Goal: Check status: Check status

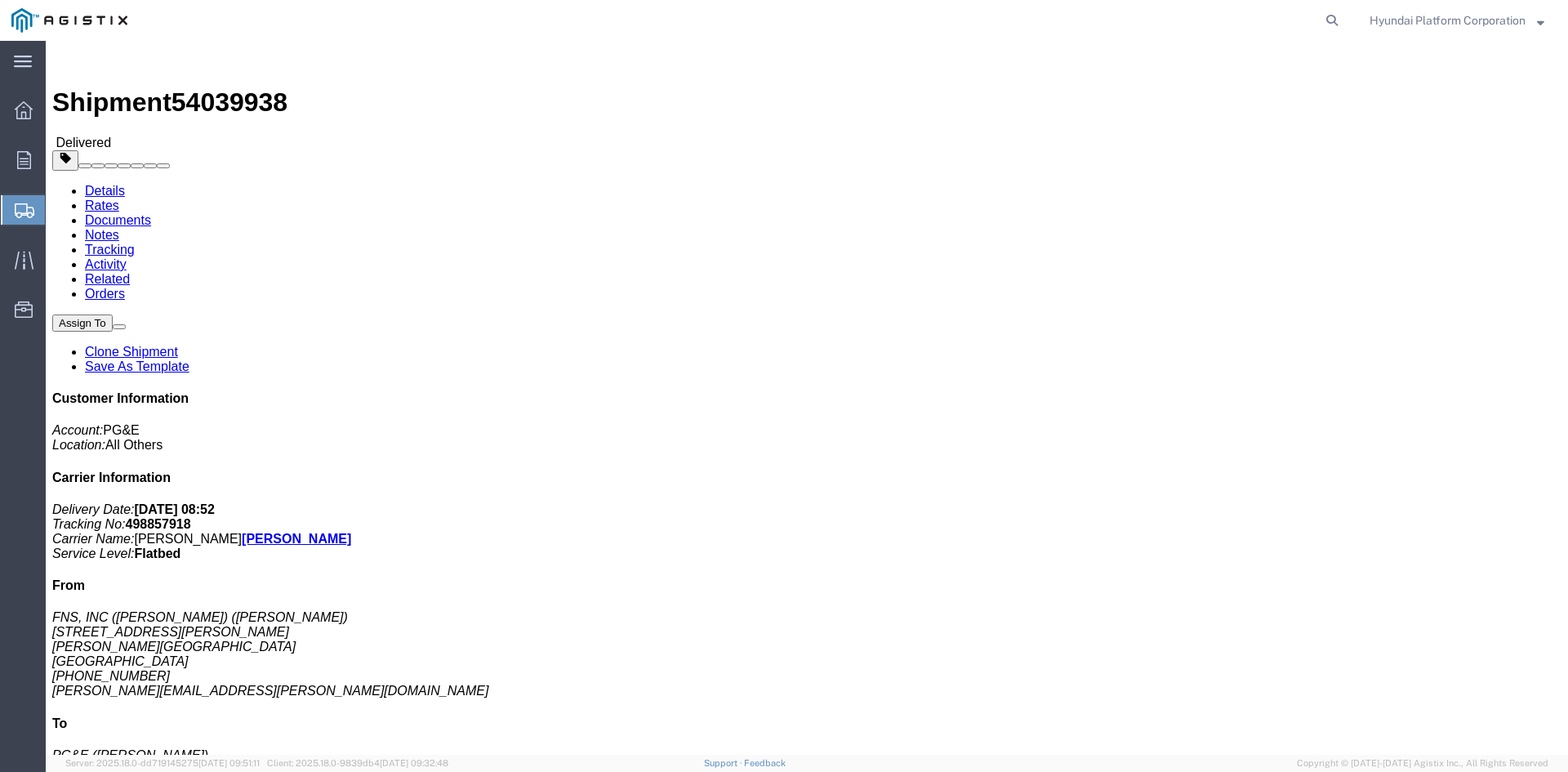
click at [0, 0] on span "Shipment Manager" at bounding box center [0, 0] width 0 height 0
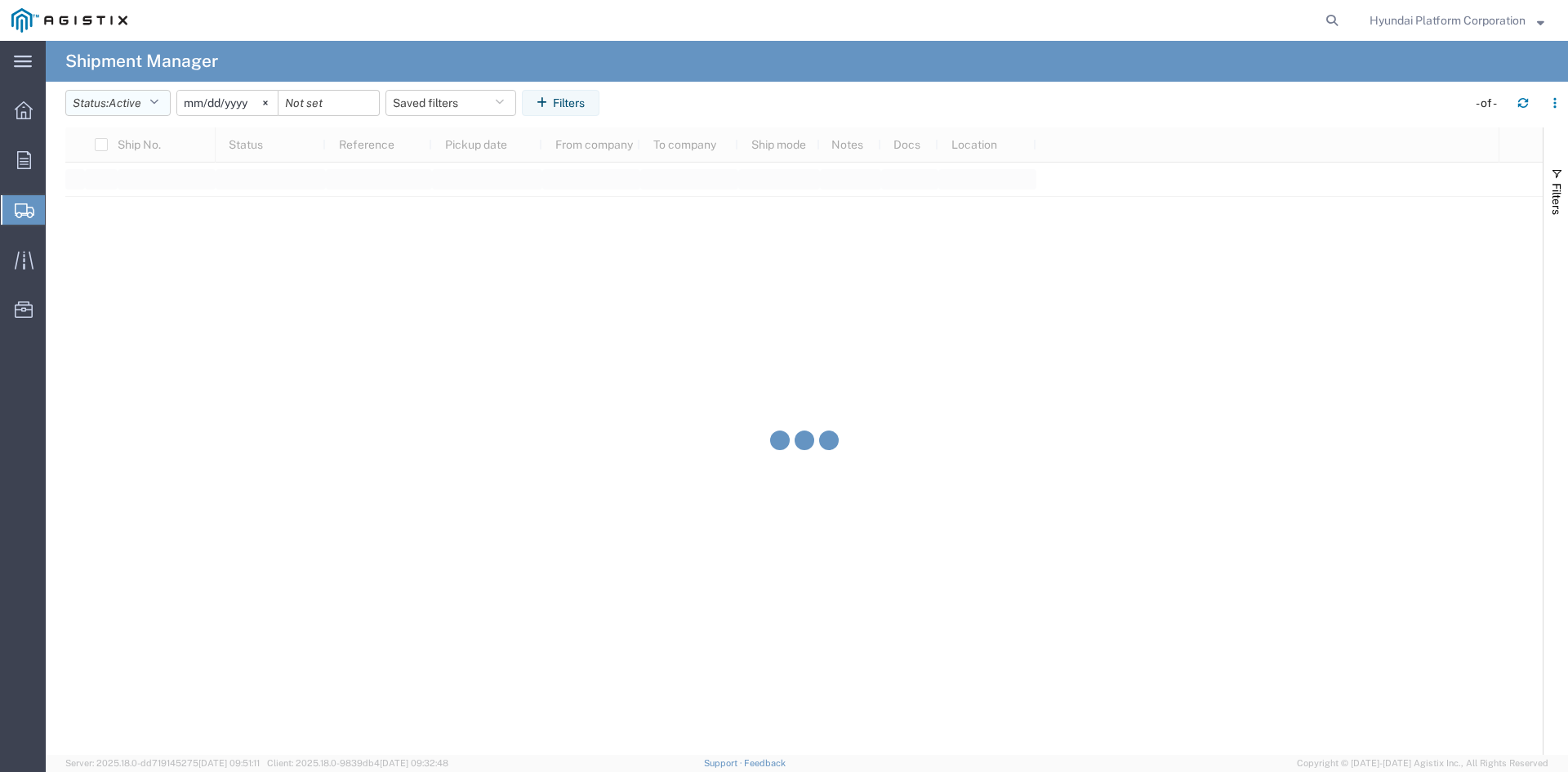
click at [138, 102] on span "Active" at bounding box center [125, 102] width 32 height 13
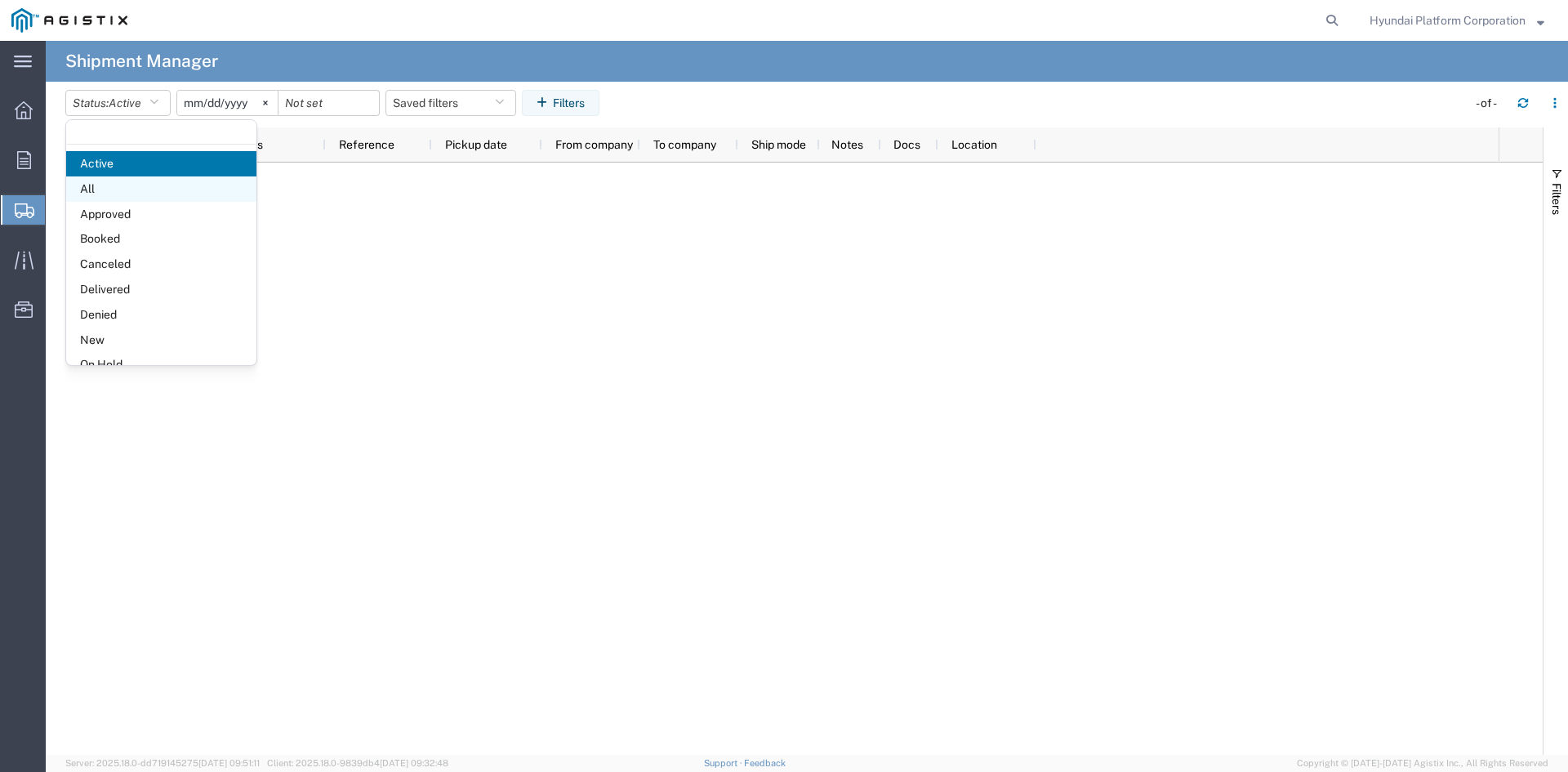
click at [144, 196] on span "All" at bounding box center [161, 188] width 190 height 25
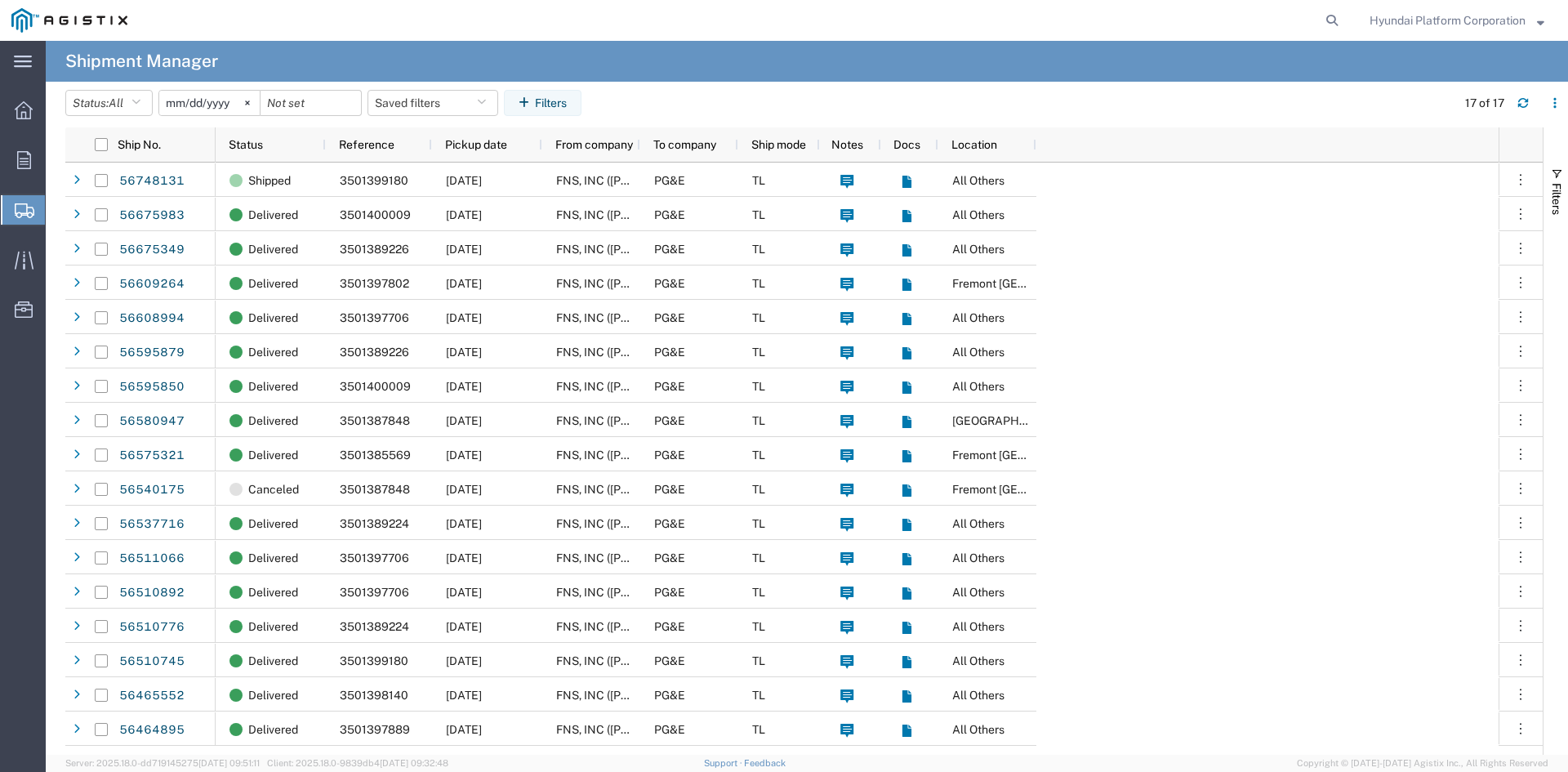
drag, startPoint x: 1119, startPoint y: 550, endPoint x: 1132, endPoint y: 488, distance: 63.3
click at [1132, 488] on div "Shipped 3501399180 09/10/2025 FNS, INC (Harmon)(C/O Hyundai Corporation) PG&E T…" at bounding box center [857, 458] width 1284 height 592
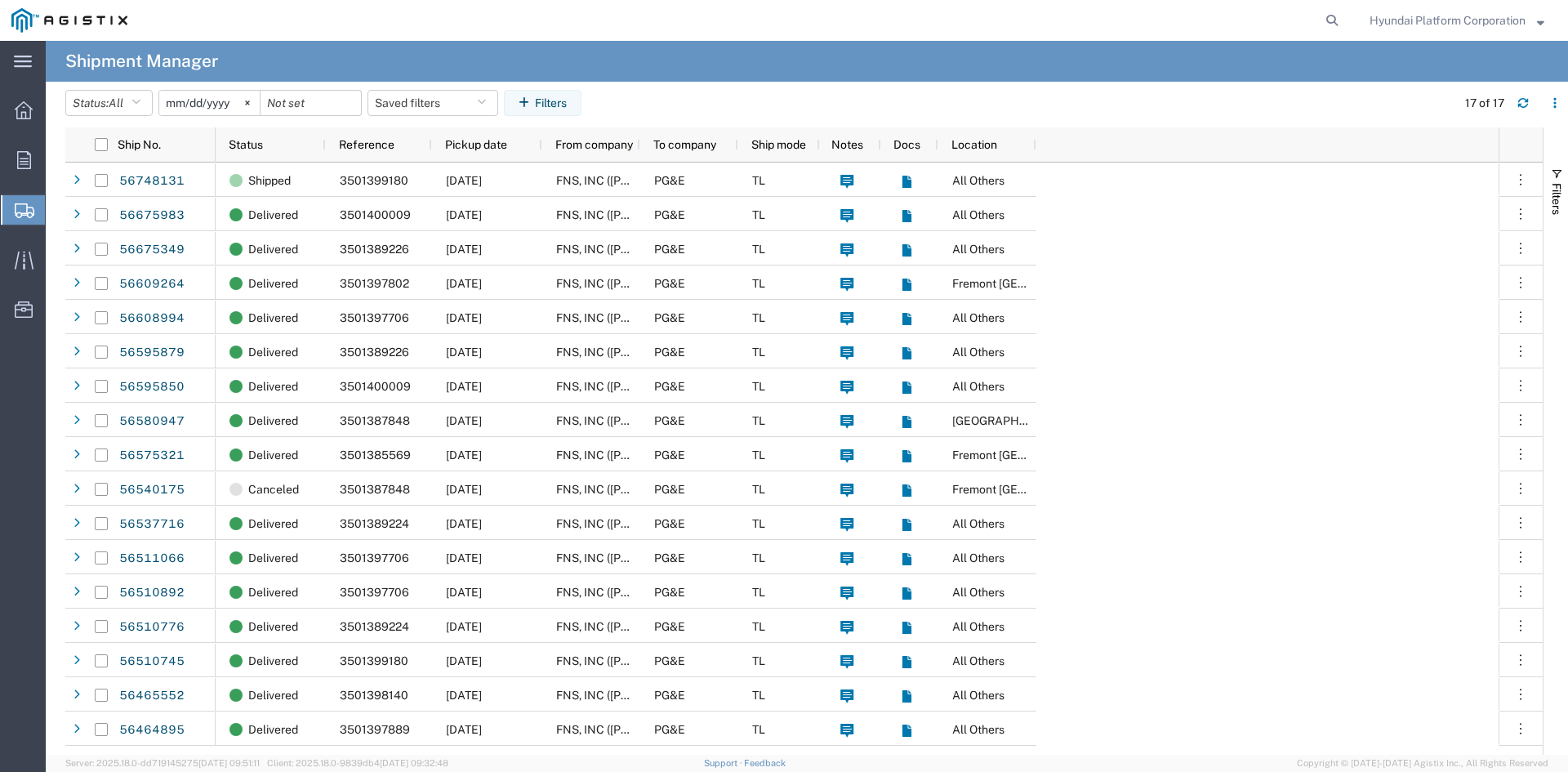
click at [1132, 488] on div "Shipped 3501399180 09/10/2025 FNS, INC (Harmon)(C/O Hyundai Corporation) PG&E T…" at bounding box center [857, 458] width 1284 height 592
click at [131, 99] on button "Status: All" at bounding box center [109, 103] width 87 height 26
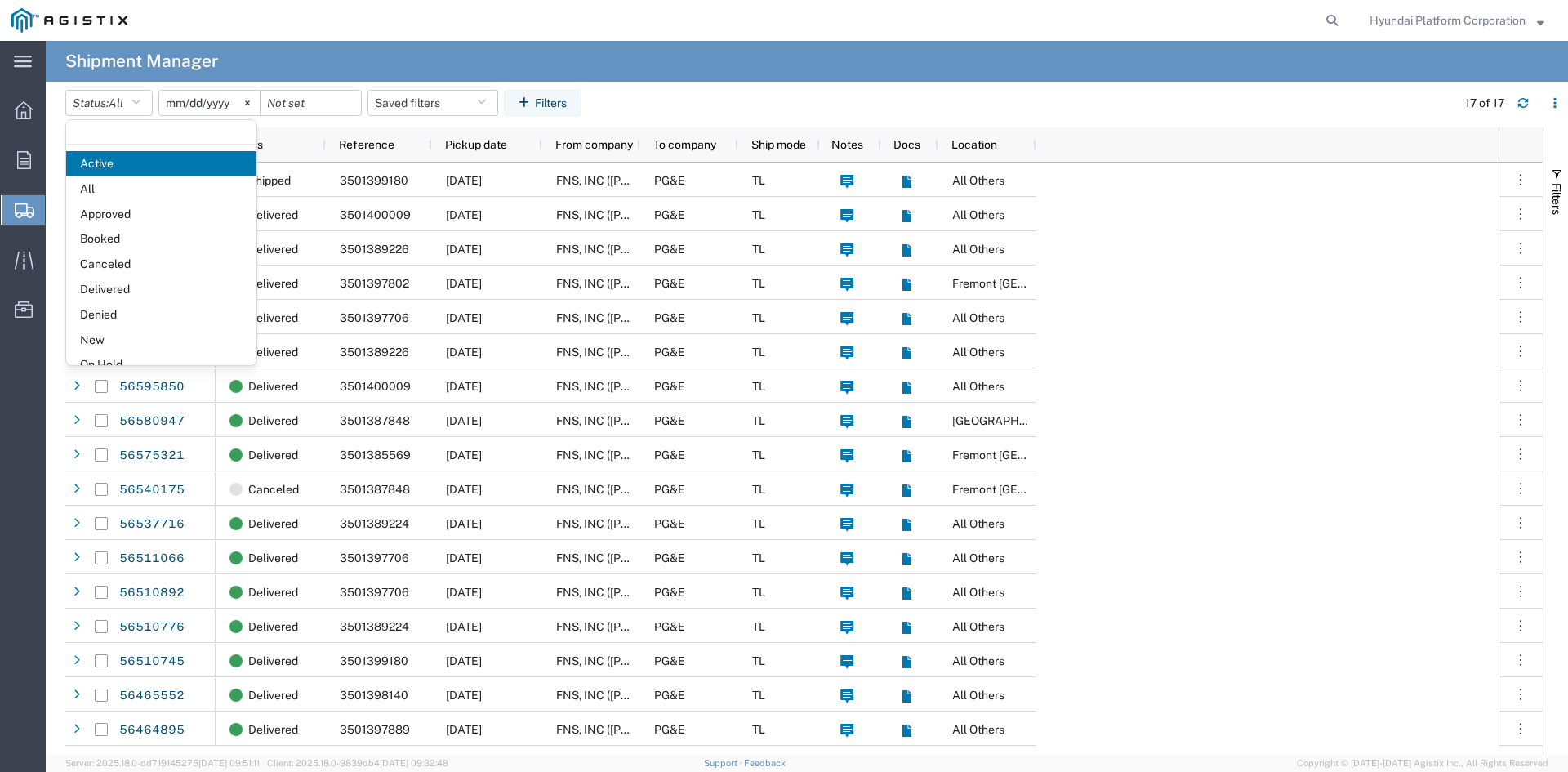
click at [192, 106] on input "2025-08-11" at bounding box center [209, 103] width 100 height 24
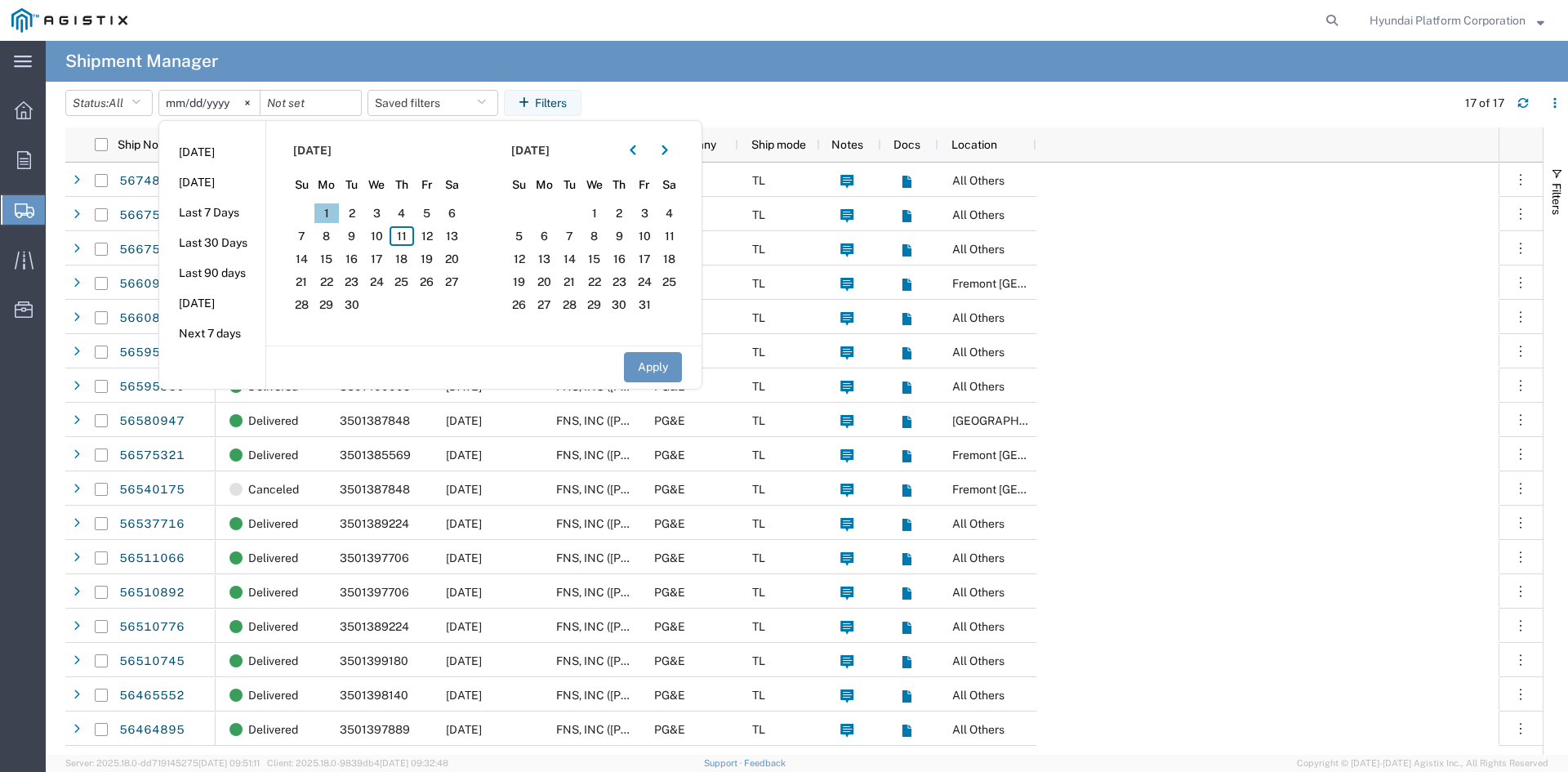
click at [336, 219] on span "1" at bounding box center [326, 213] width 25 height 19
click at [241, 261] on li "Last 90 days" at bounding box center [213, 273] width 106 height 31
type input "2025-06-14"
type input "2025-09-11"
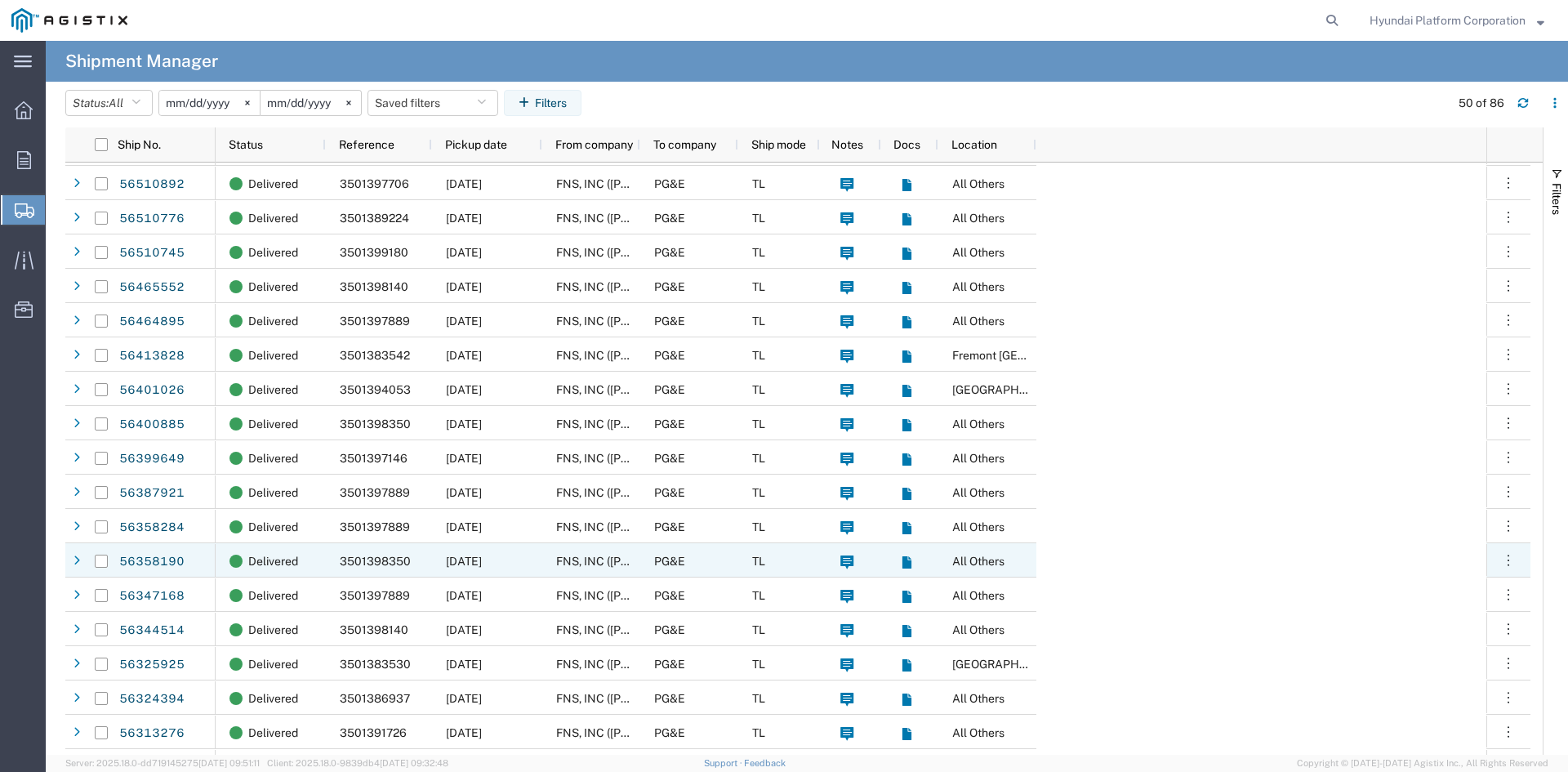
scroll to position [653, 0]
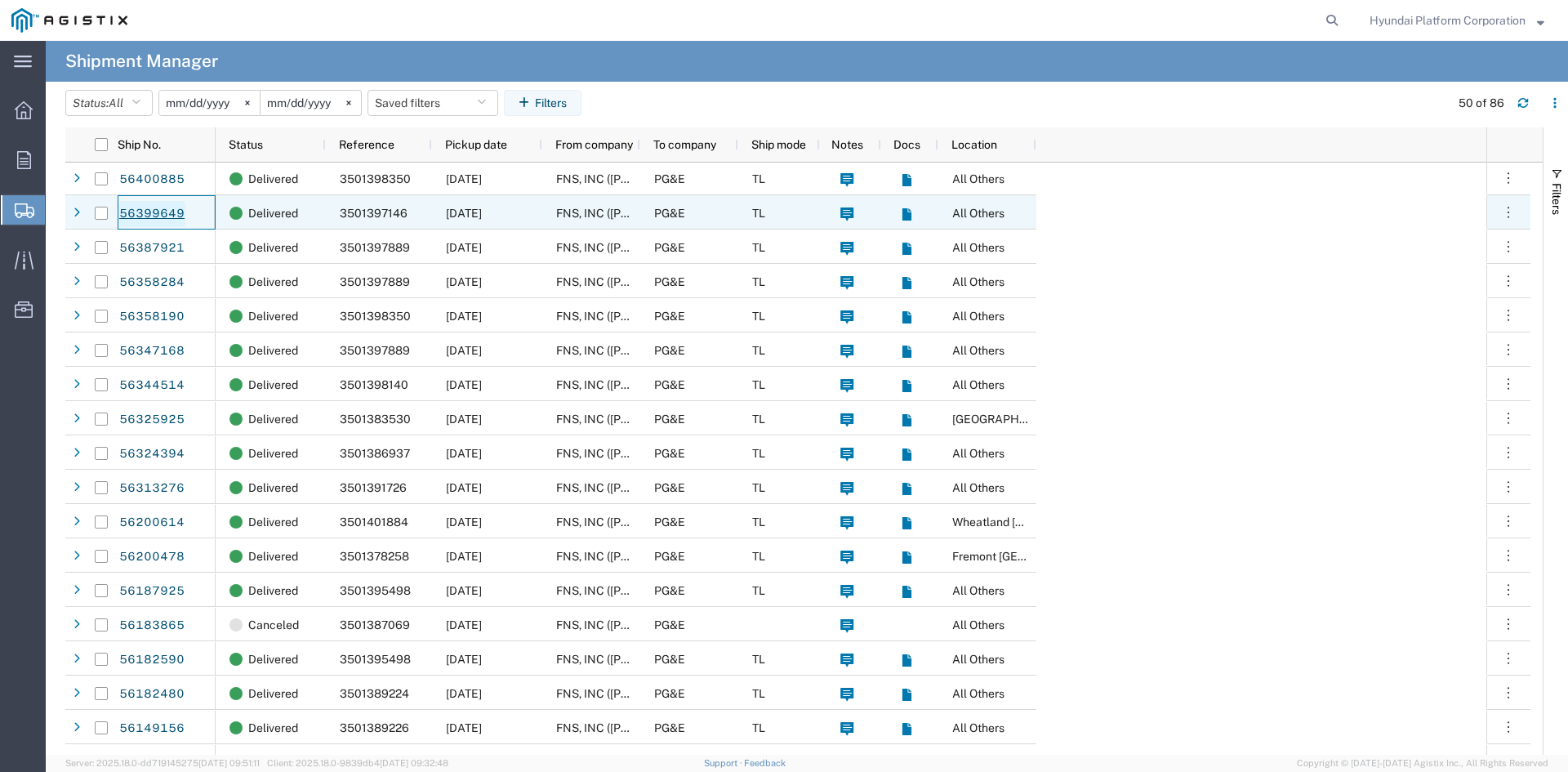
click at [161, 211] on link "56399649" at bounding box center [152, 214] width 67 height 26
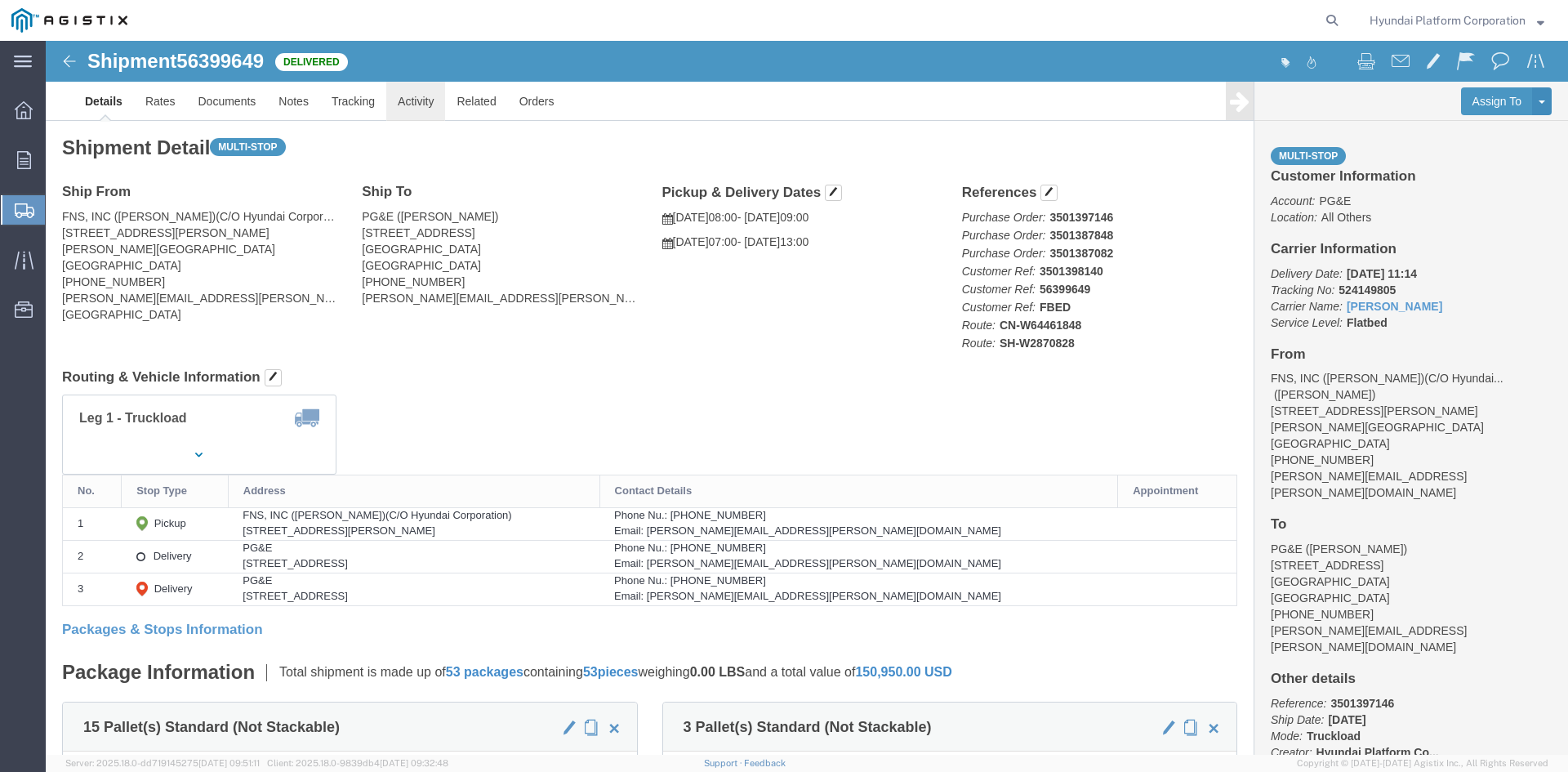
click link "Activity"
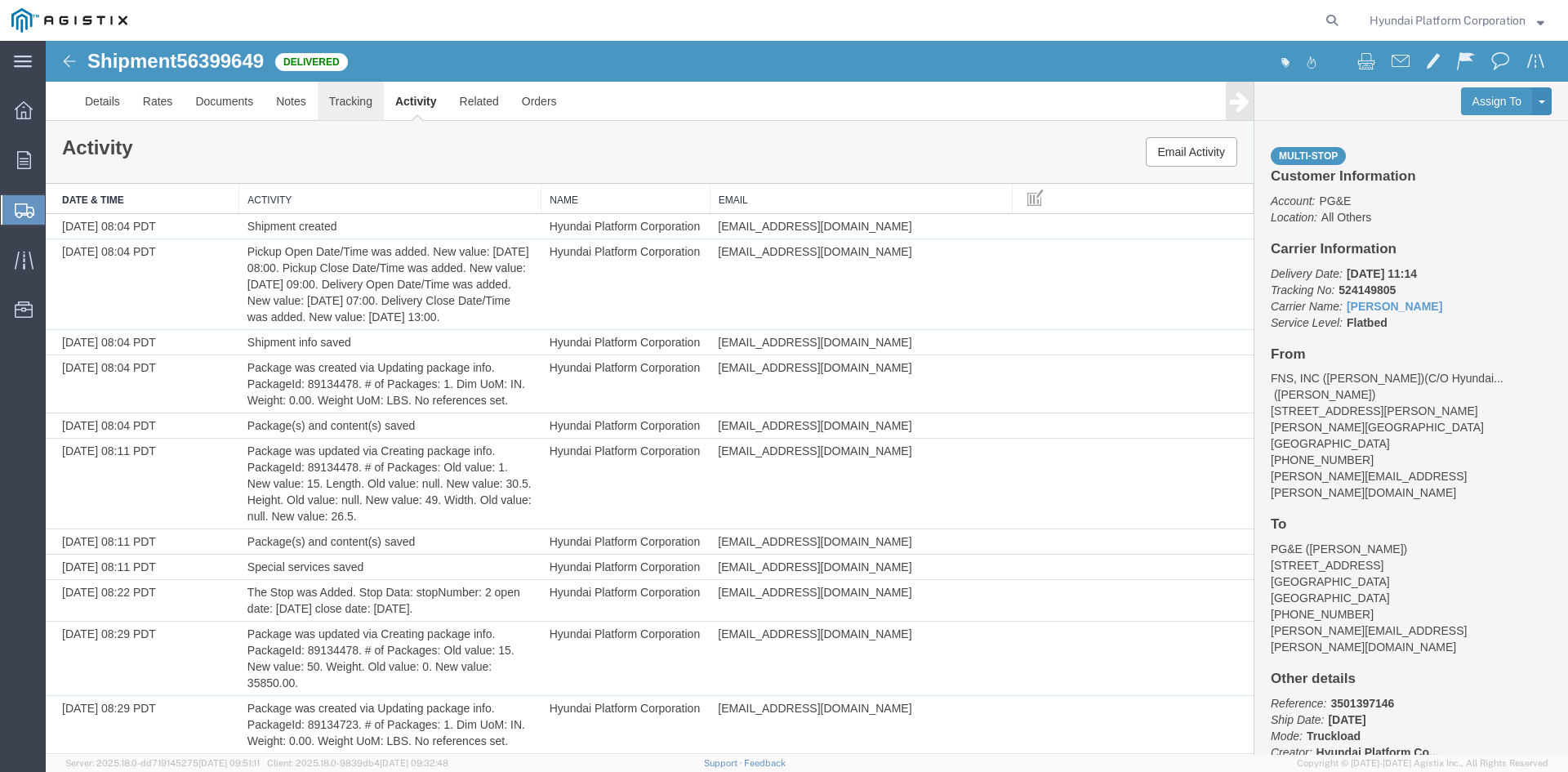
click at [358, 101] on link "Tracking" at bounding box center [351, 101] width 66 height 39
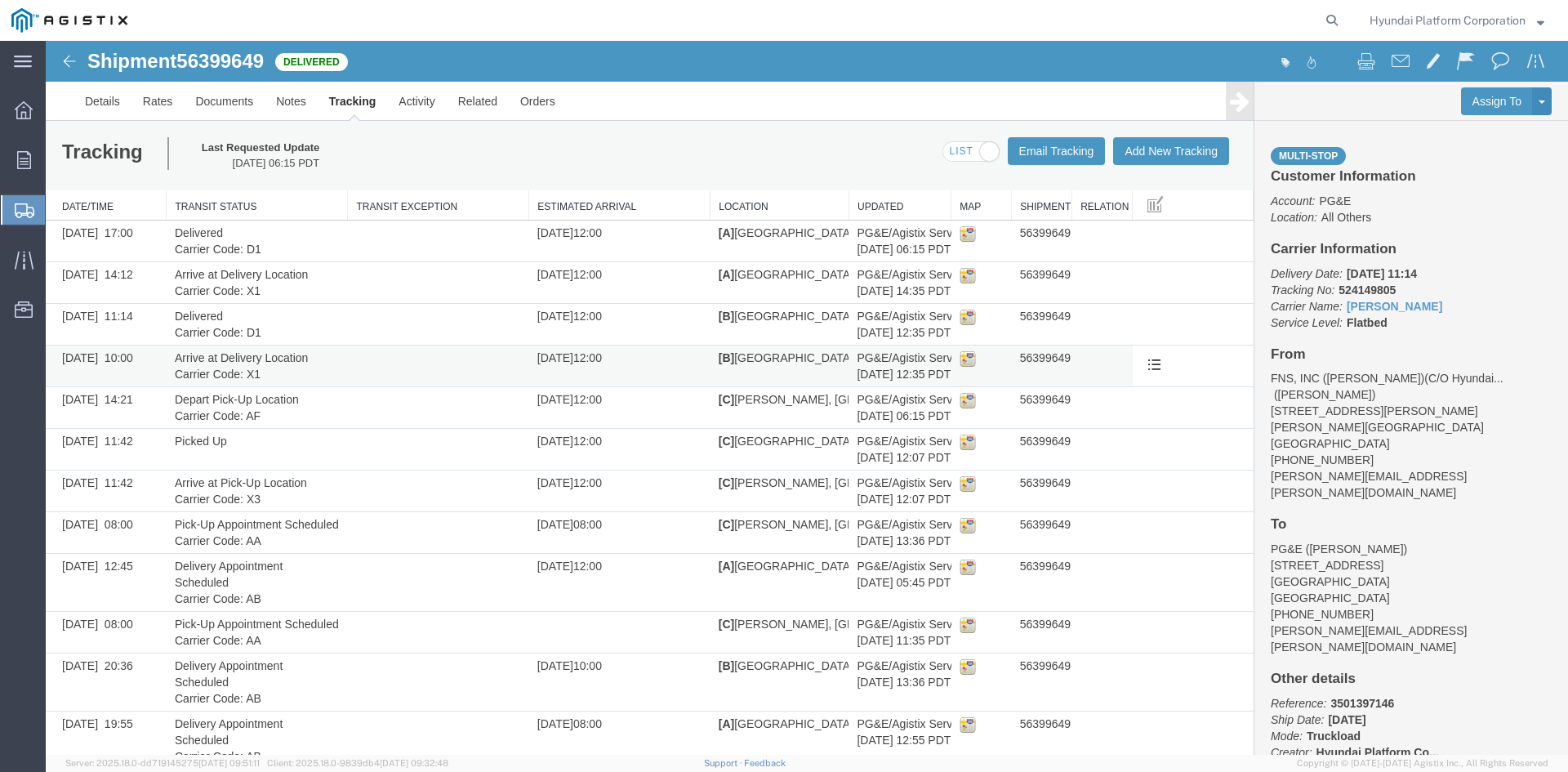
drag, startPoint x: 488, startPoint y: 168, endPoint x: 594, endPoint y: 351, distance: 211.5
click at [488, 168] on div "Tracking Last Requested Update 08/11/2025 06:15 PDT Email Tracking Add New Trac…" at bounding box center [649, 156] width 1209 height 70
